Goal: Check status: Check status

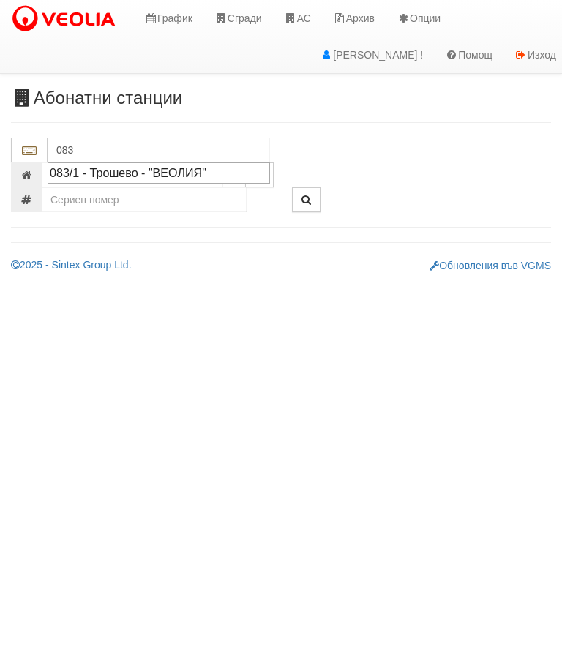
click at [160, 173] on div "083/1 - Трошево - "ВЕОЛИЯ"" at bounding box center [159, 173] width 218 height 17
type input "083/1 - Трошево - "ВЕОЛИЯ""
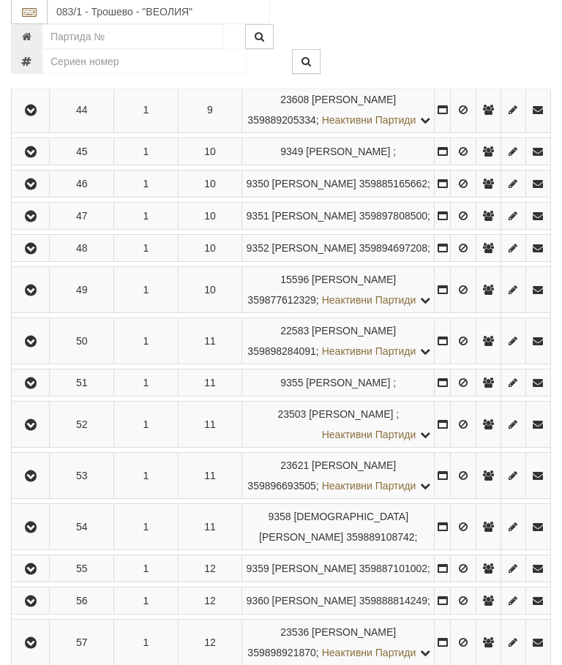
scroll to position [2198, 0]
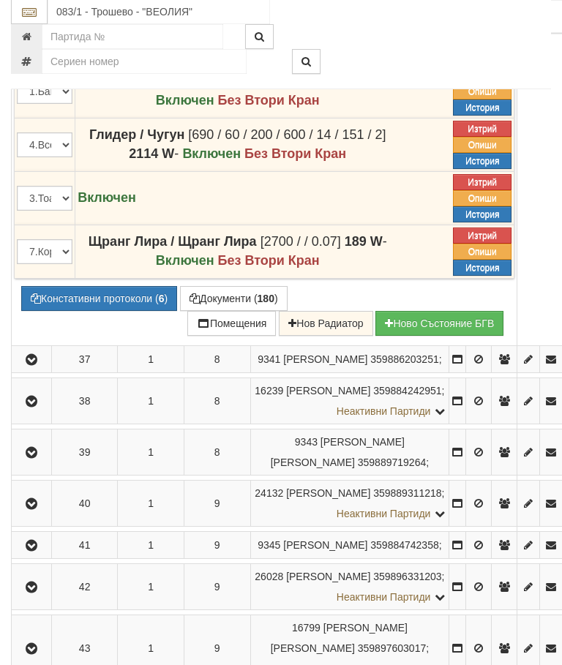
scroll to position [2129, 0]
click at [86, 311] on button "Констативни протоколи ( 6 )" at bounding box center [99, 298] width 156 height 25
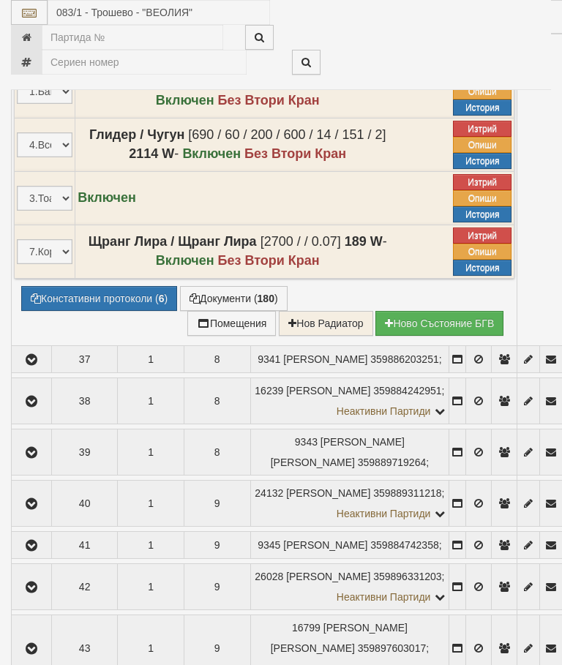
select select "10"
select select "1"
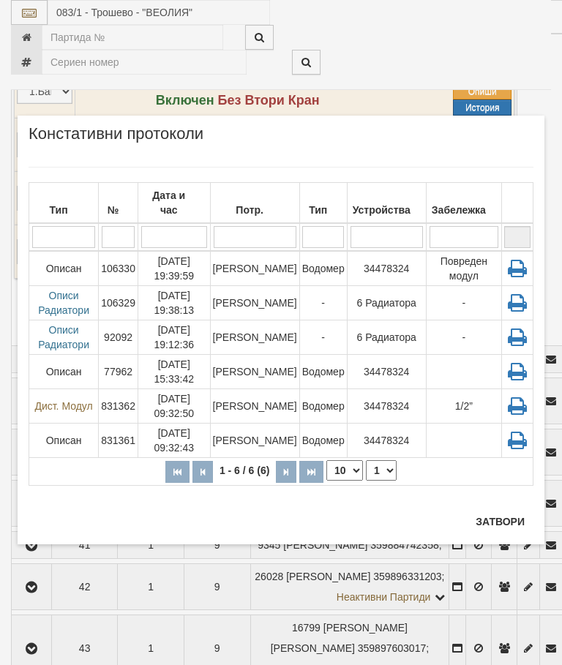
scroll to position [2184, 0]
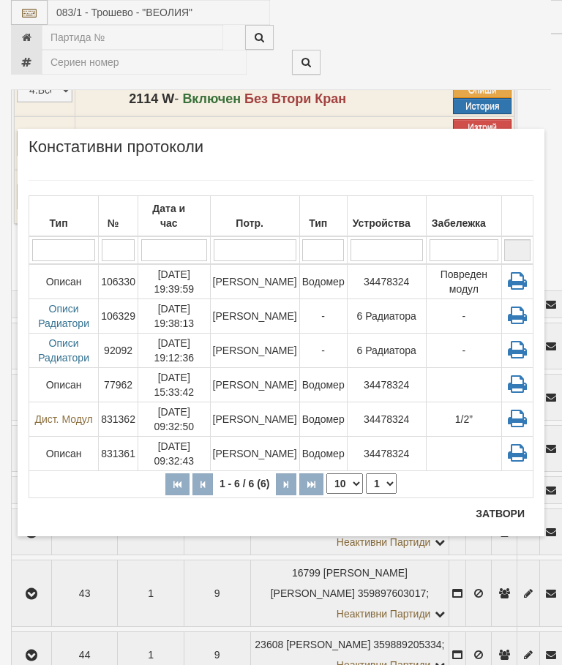
click at [499, 509] on button "Затвори" at bounding box center [500, 513] width 67 height 23
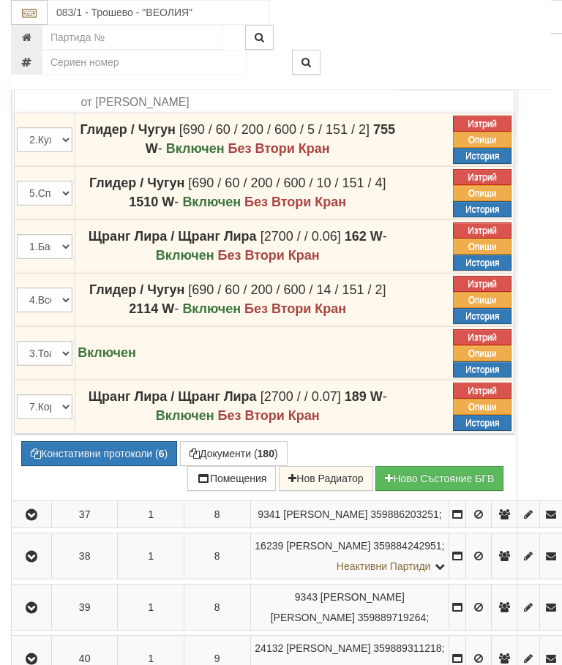
scroll to position [1962, 0]
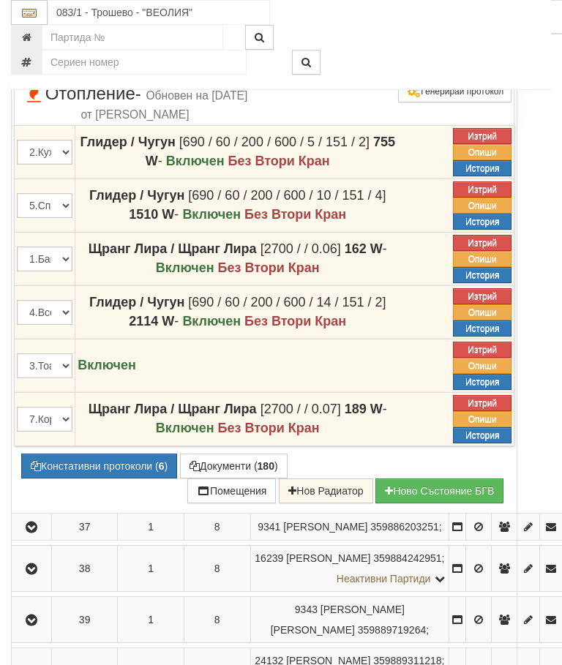
click at [421, 74] on icon at bounding box center [413, 66] width 15 height 16
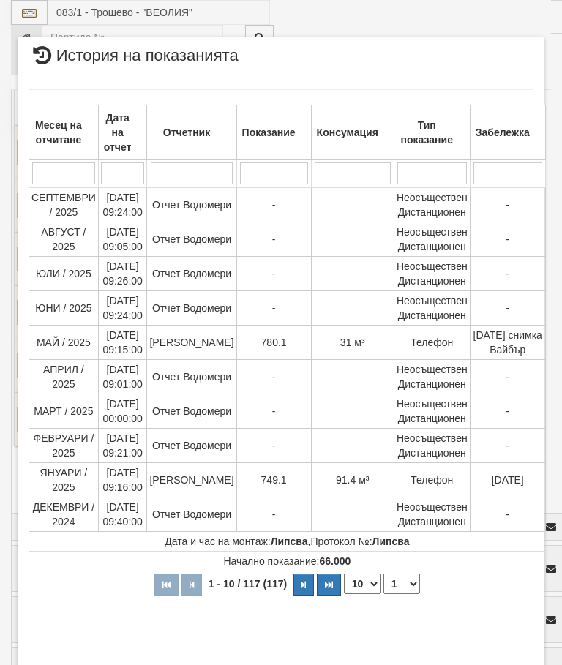
select select "10"
select select "1"
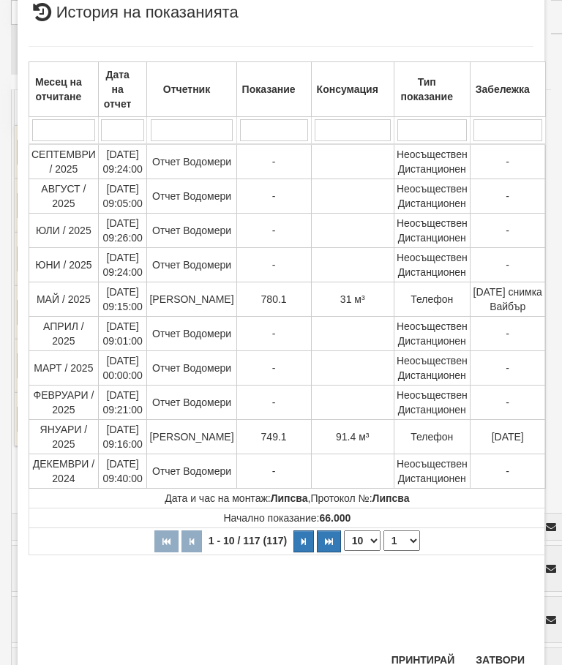
scroll to position [1061, 0]
click at [502, 654] on button "Затвори" at bounding box center [500, 660] width 67 height 23
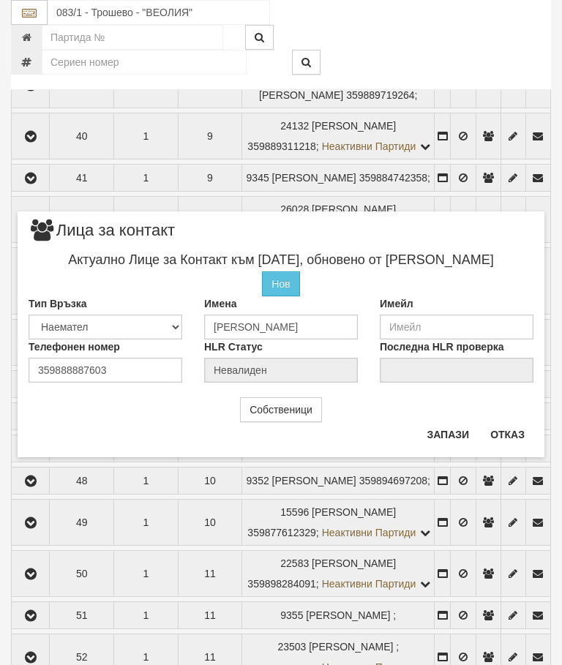
click at [512, 432] on button "Отказ" at bounding box center [508, 434] width 52 height 23
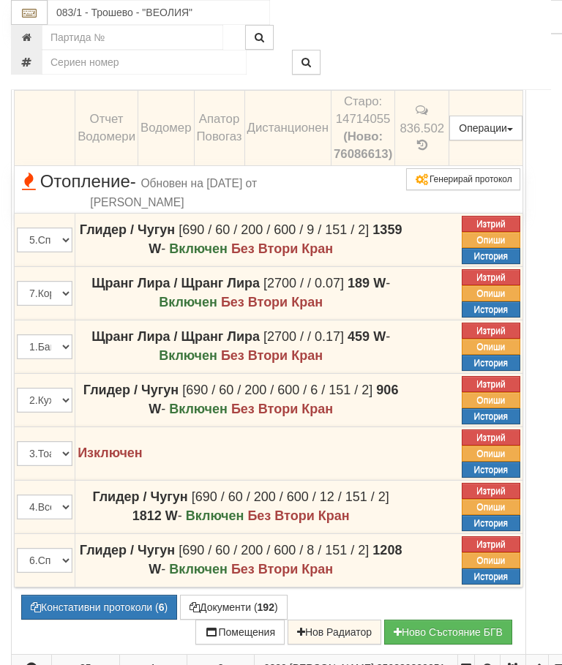
scroll to position [1874, 0]
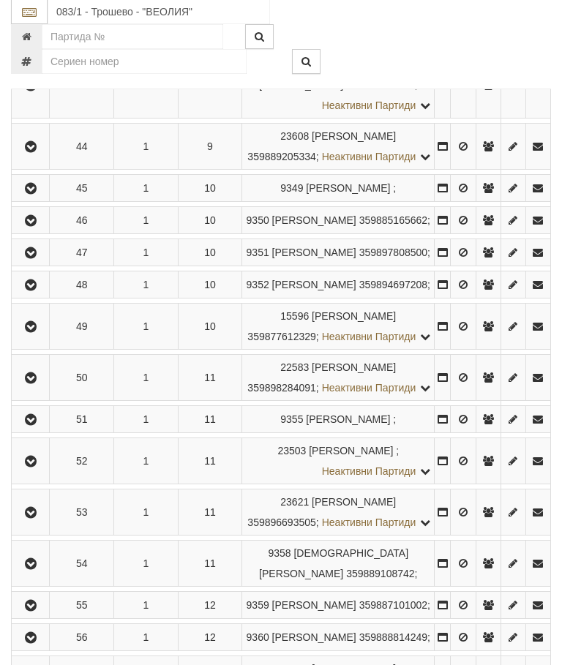
scroll to position [2170, 0]
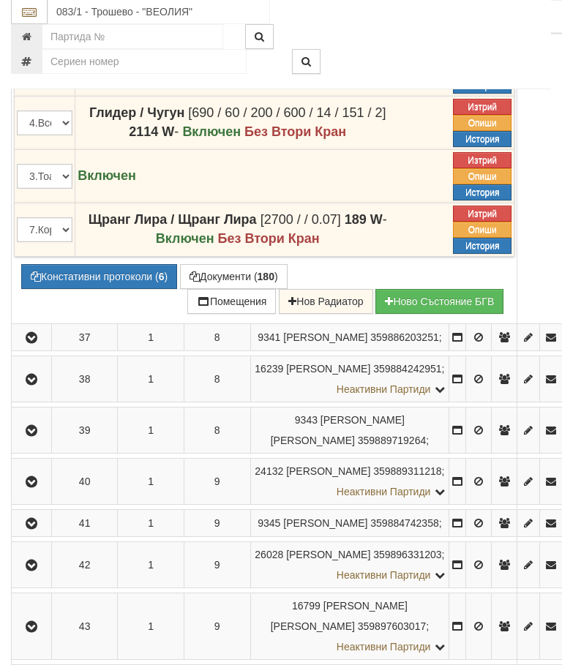
scroll to position [2151, 0]
click at [91, 289] on button "Констативни протоколи ( 6 )" at bounding box center [99, 276] width 156 height 25
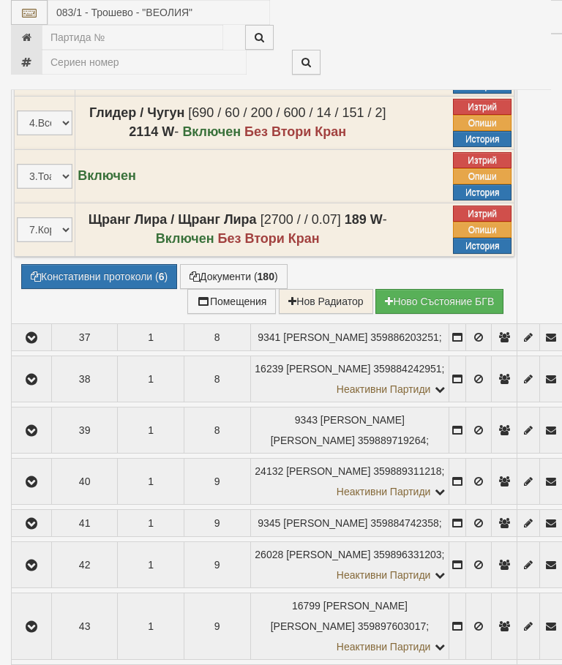
select select "10"
select select "1"
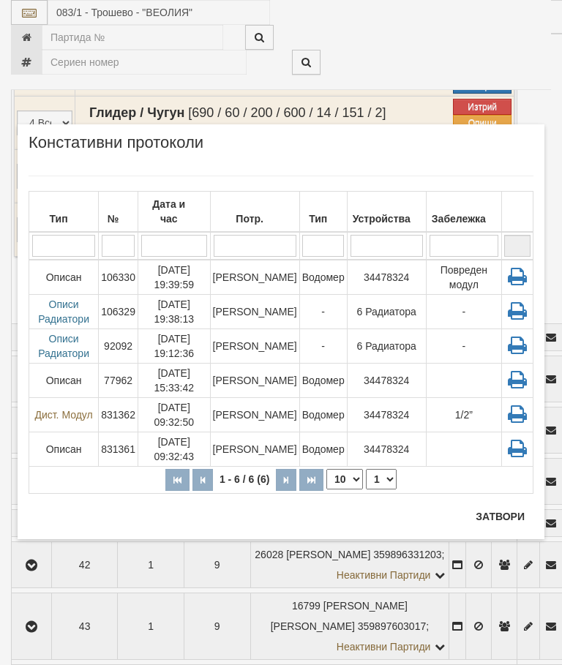
click at [498, 515] on button "Затвори" at bounding box center [500, 516] width 67 height 23
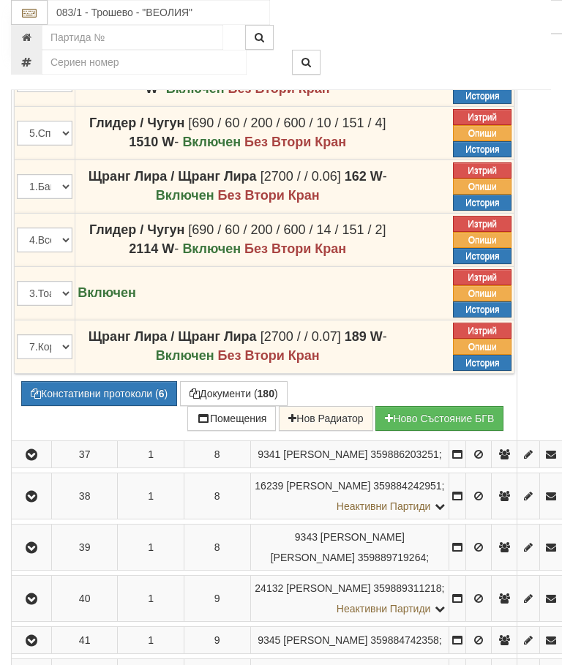
scroll to position [2035, 0]
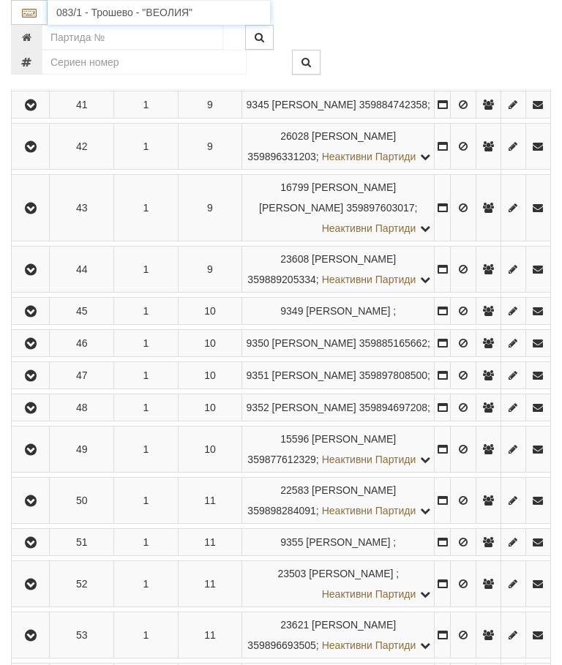
click at [135, 8] on input "083/1 - Трошево - "ВЕОЛИЯ"" at bounding box center [159, 12] width 223 height 25
type input "082"
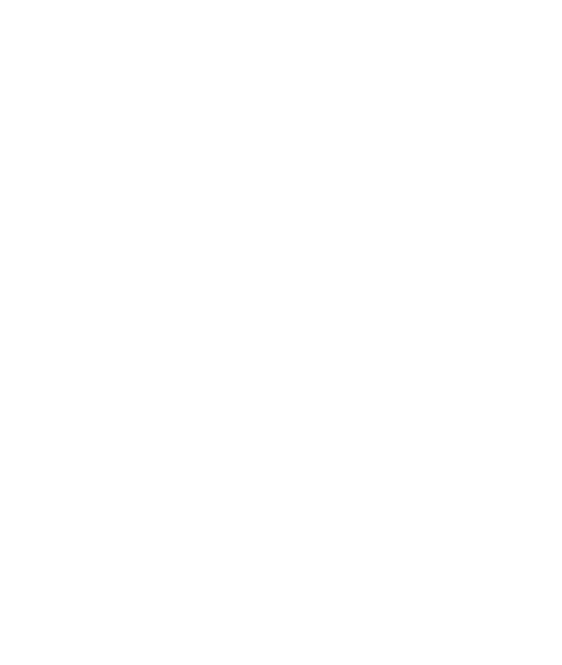
scroll to position [0, 0]
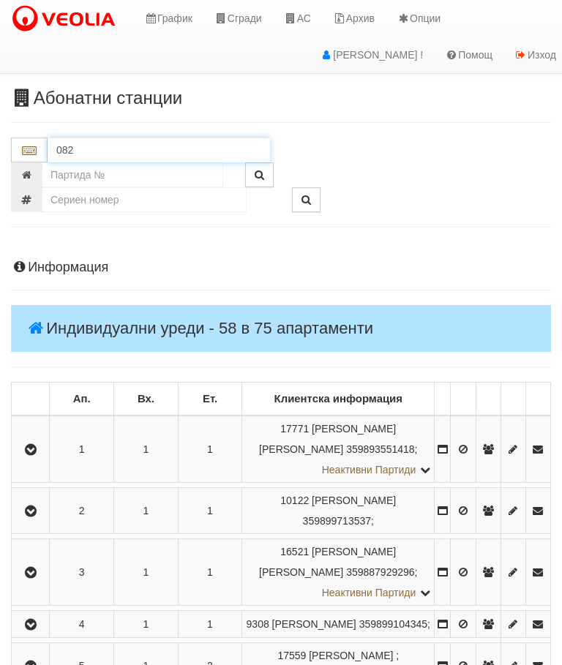
click at [80, 146] on input "082" at bounding box center [159, 150] width 223 height 25
click at [166, 174] on div "082/1 - Трошево - "ВЕОЛИЯ"" at bounding box center [159, 173] width 218 height 17
type input "082/1 - Трошево - "ВЕОЛИЯ""
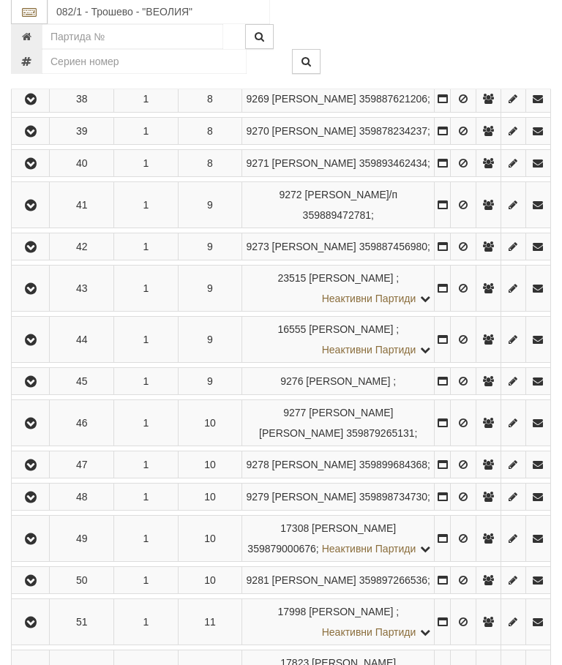
scroll to position [1925, 0]
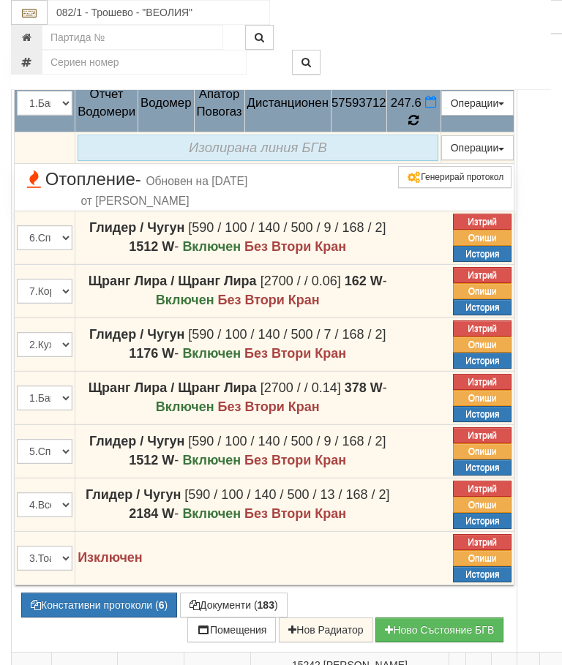
click at [419, 127] on icon at bounding box center [414, 120] width 12 height 14
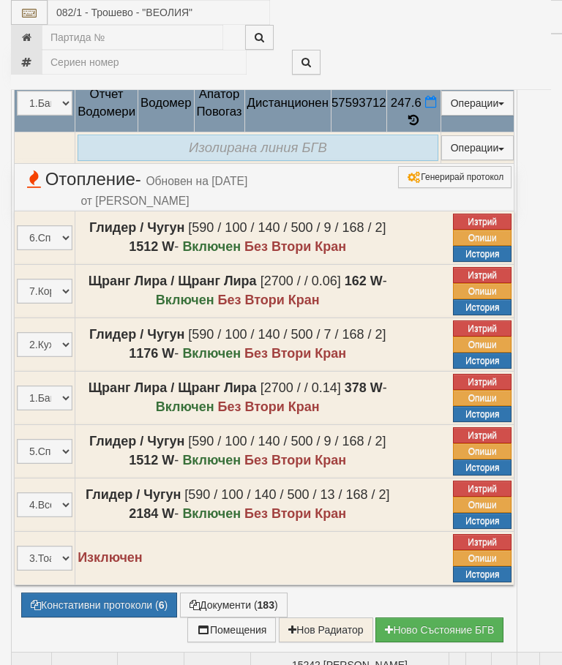
select select "10"
select select "1"
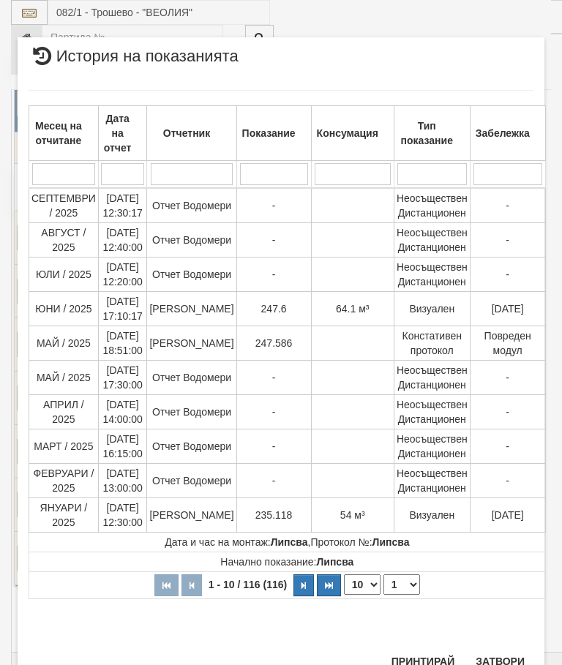
scroll to position [1495, 0]
click at [501, 655] on button "Затвори" at bounding box center [500, 660] width 67 height 23
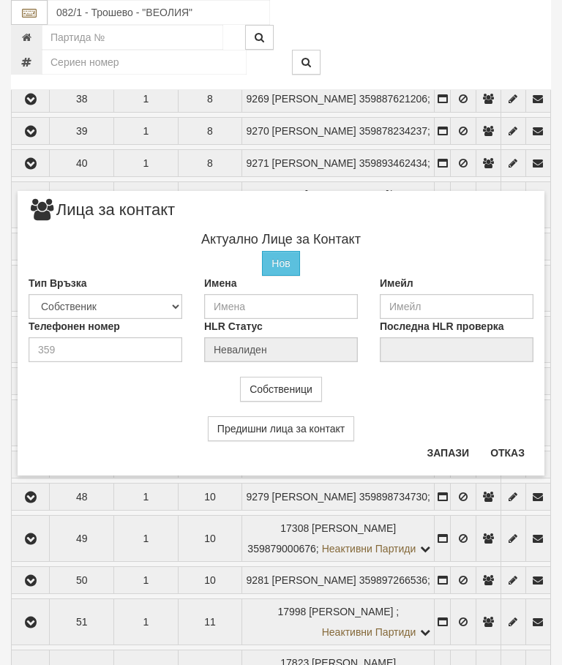
click at [519, 456] on button "Отказ" at bounding box center [508, 452] width 52 height 23
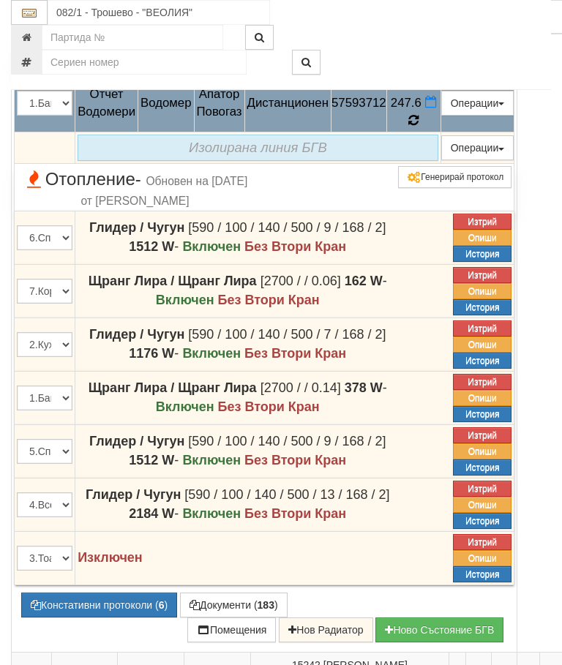
click at [419, 127] on icon at bounding box center [414, 120] width 12 height 14
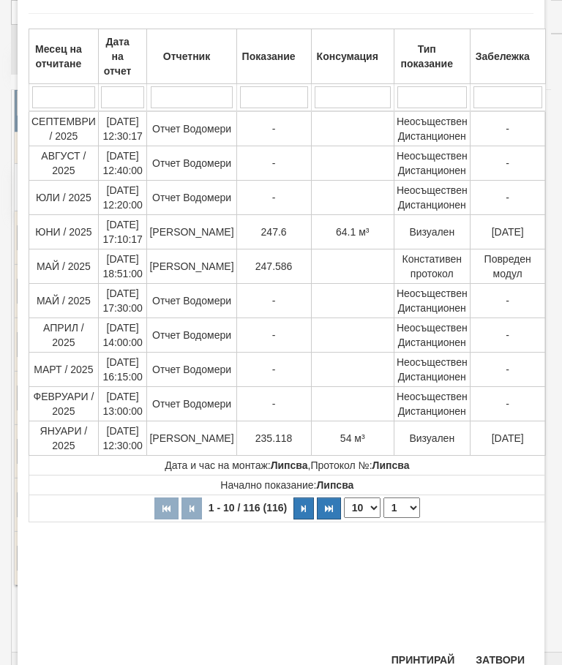
scroll to position [75, 0]
click at [495, 662] on button "Затвори" at bounding box center [500, 660] width 67 height 23
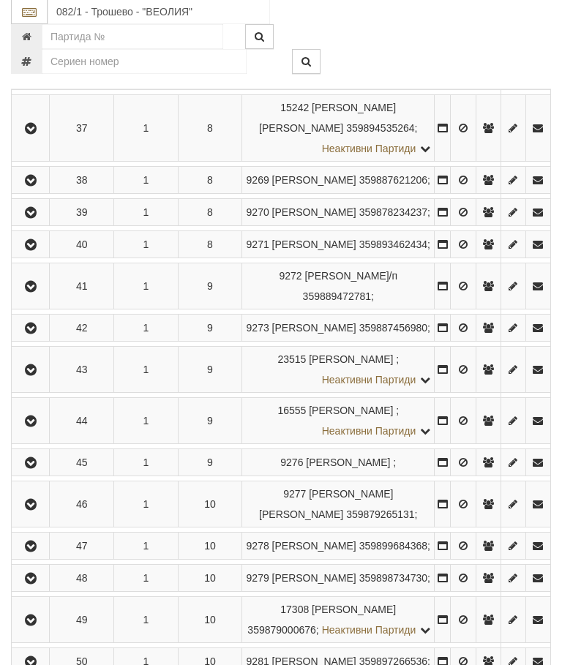
scroll to position [1844, 0]
